Goal: Information Seeking & Learning: Learn about a topic

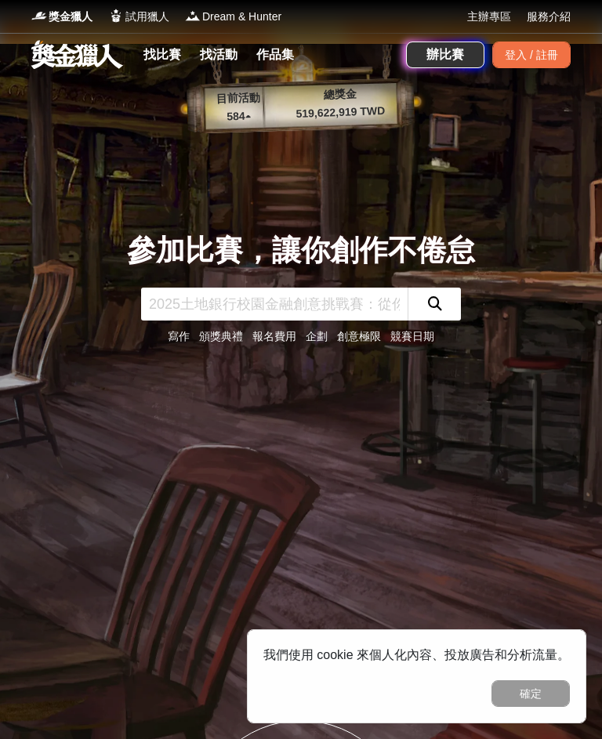
click at [163, 55] on link "找比賽" at bounding box center [162, 55] width 50 height 22
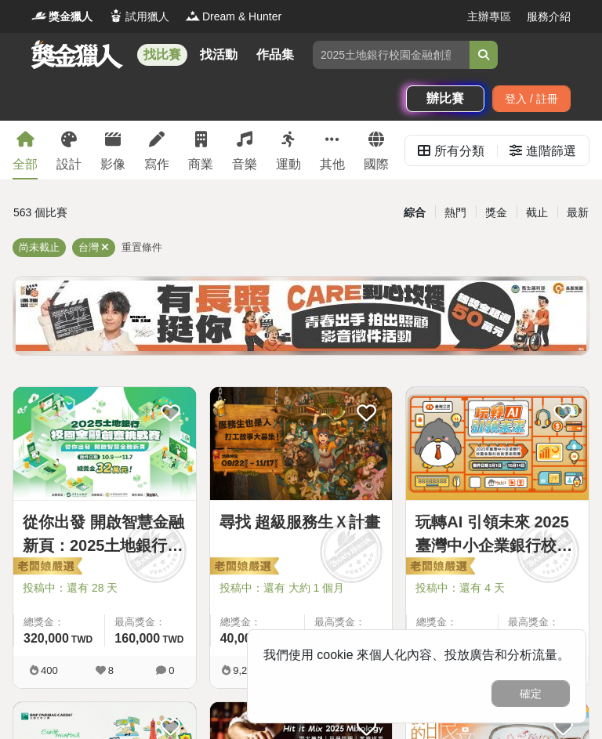
click at [67, 164] on div "設計" at bounding box center [68, 164] width 25 height 19
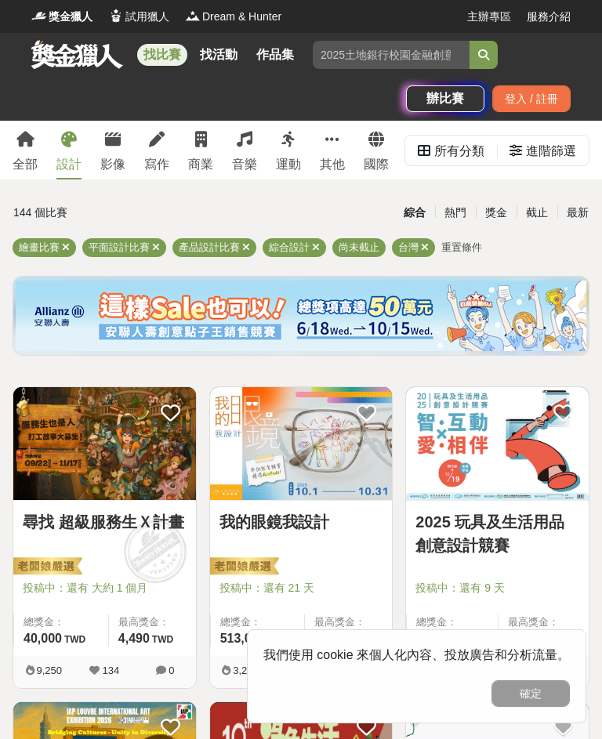
click at [581, 209] on div "最新" at bounding box center [577, 212] width 41 height 27
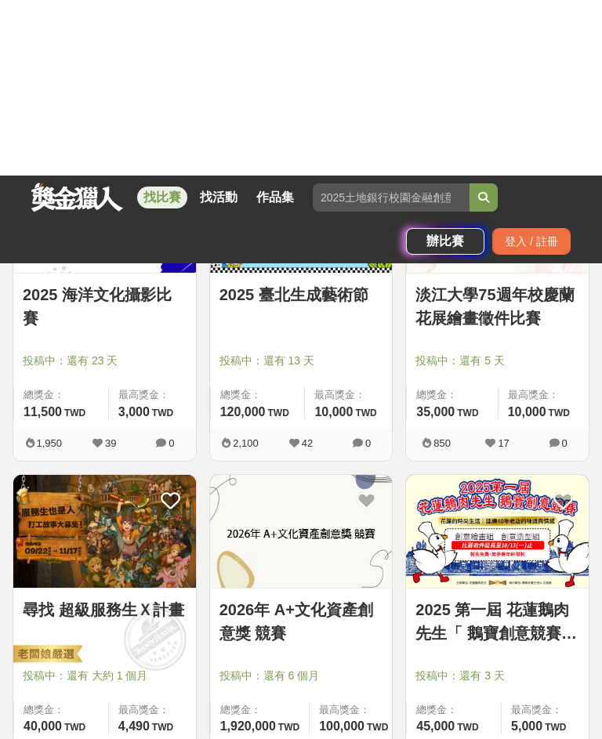
scroll to position [2089, 0]
